Goal: Communication & Community: Answer question/provide support

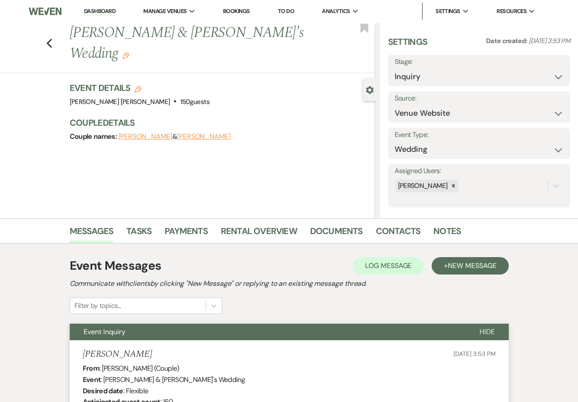
select select "5"
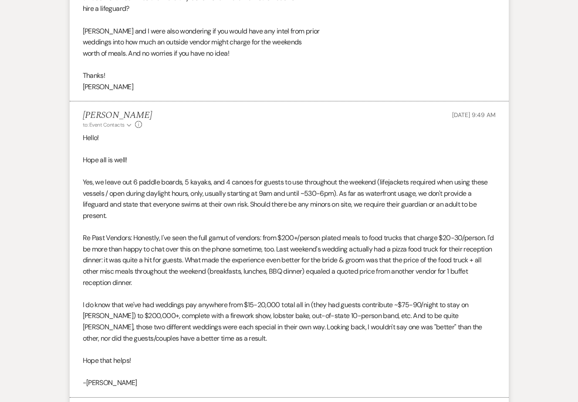
scroll to position [2314, 0]
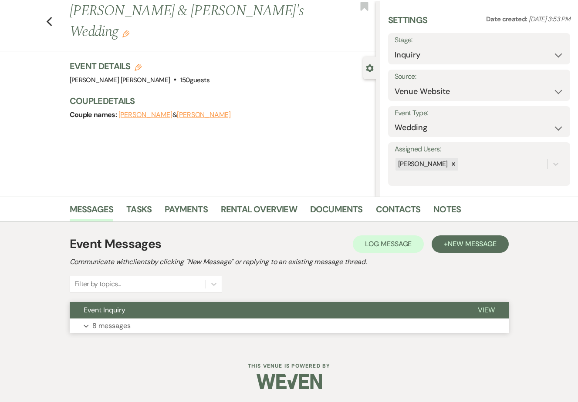
click at [112, 330] on p "8 messages" at bounding box center [111, 325] width 38 height 11
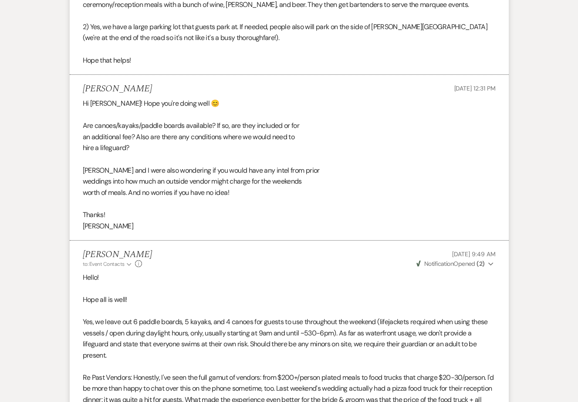
scroll to position [2382, 0]
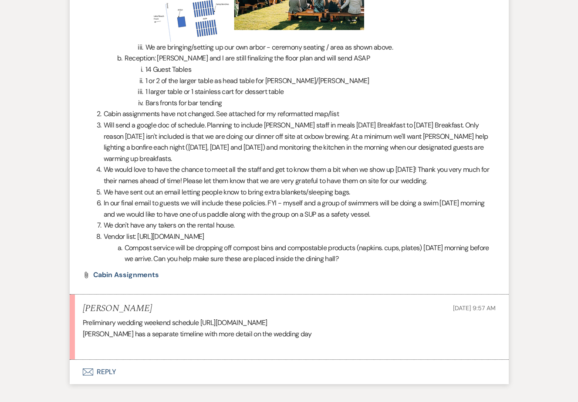
scroll to position [12130, 0]
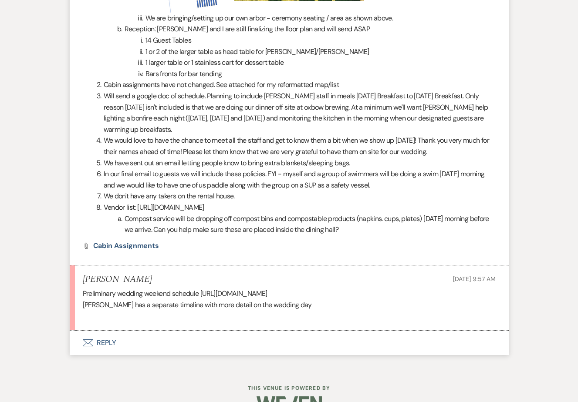
drag, startPoint x: 123, startPoint y: 271, endPoint x: 185, endPoint y: 264, distance: 61.8
click at [185, 288] on p "Preliminary wedding weekend schedule [URL][DOMAIN_NAME]" at bounding box center [289, 293] width 413 height 11
click at [199, 288] on p "Preliminary wedding weekend schedule [URL][DOMAIN_NAME]" at bounding box center [289, 293] width 413 height 11
drag, startPoint x: 202, startPoint y: 259, endPoint x: 202, endPoint y: 268, distance: 8.8
click at [202, 288] on p "Preliminary wedding weekend schedule [URL][DOMAIN_NAME]" at bounding box center [289, 293] width 413 height 11
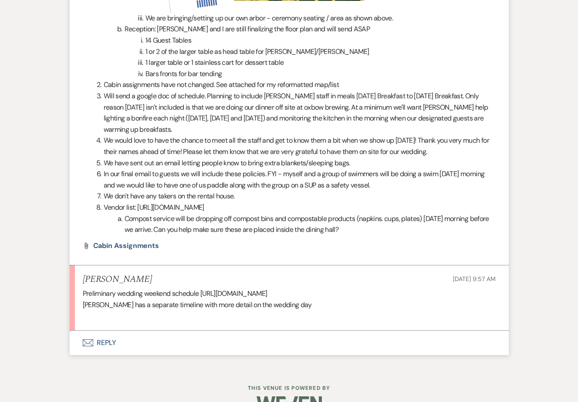
copy p "[URL][DOMAIN_NAME]"
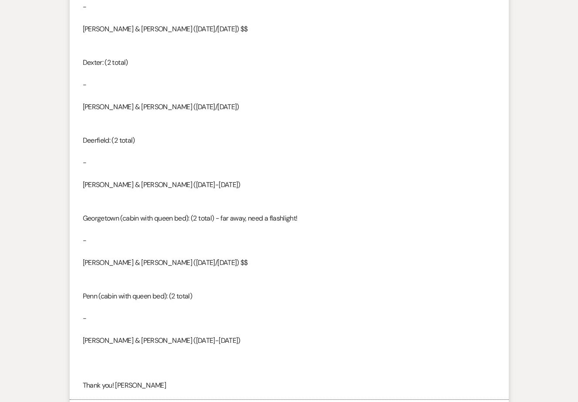
scroll to position [10631, 0]
